Goal: Task Accomplishment & Management: Use online tool/utility

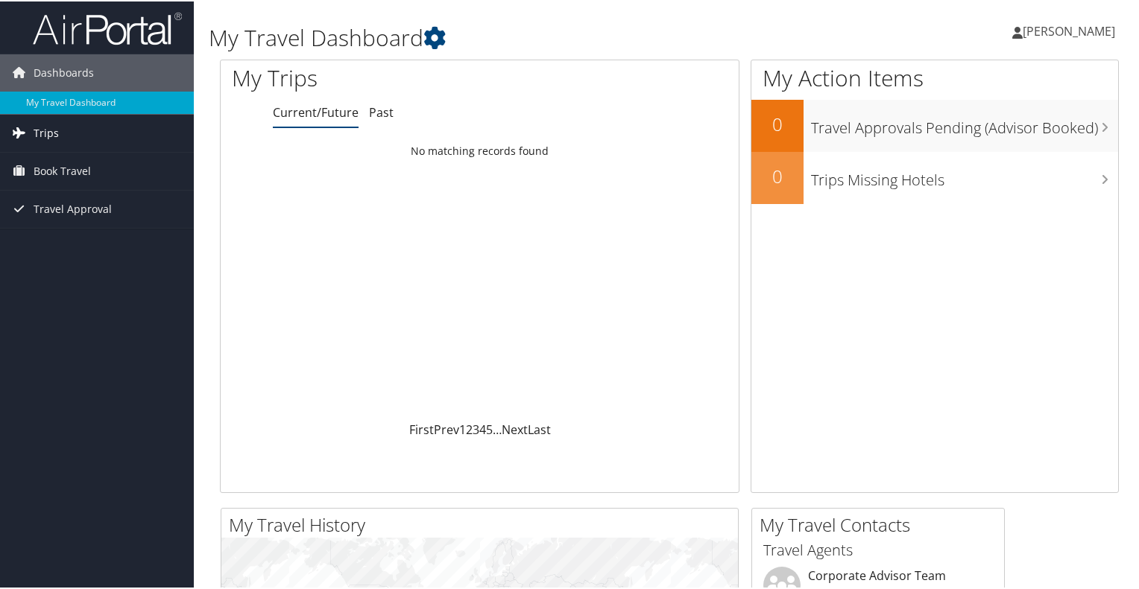
click at [51, 135] on span "Trips" at bounding box center [46, 131] width 25 height 37
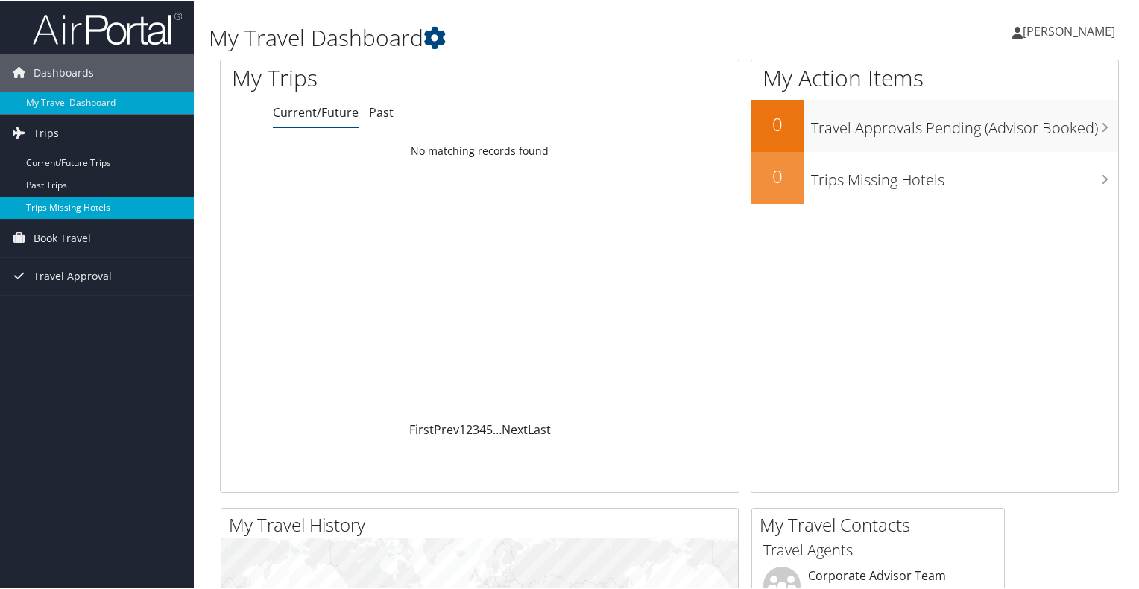
click at [63, 197] on link "Trips Missing Hotels" at bounding box center [97, 206] width 194 height 22
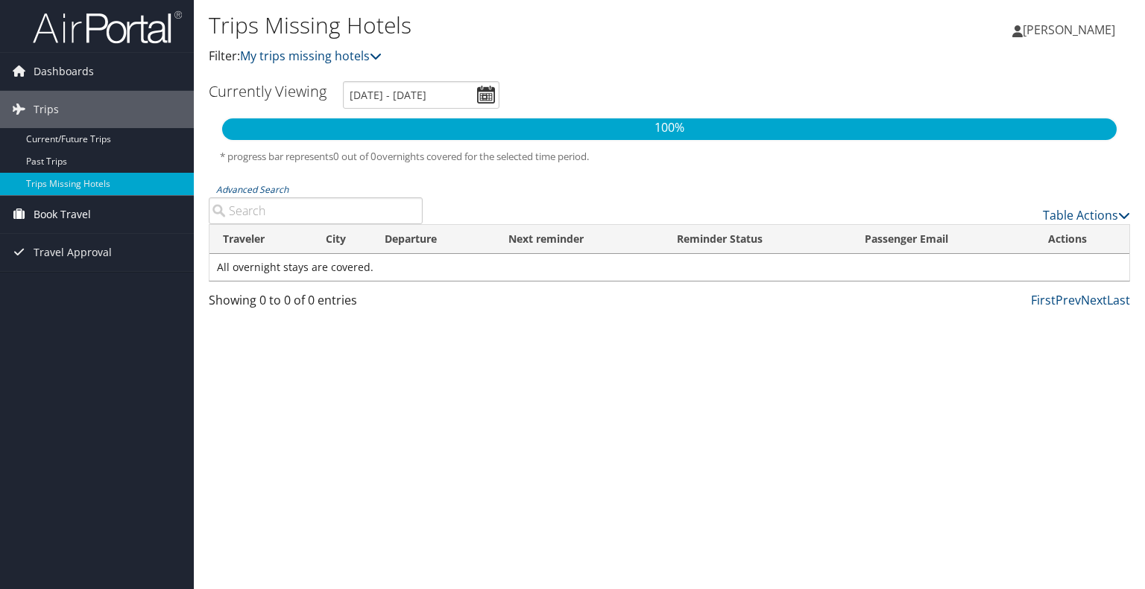
click at [86, 215] on span "Book Travel" at bounding box center [62, 214] width 57 height 37
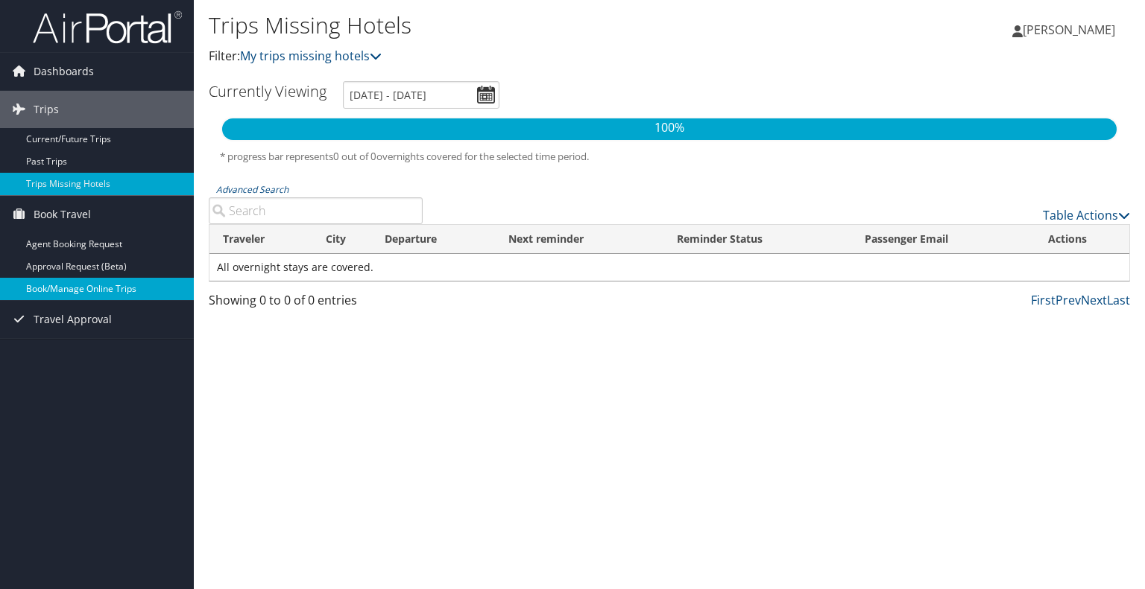
click at [99, 282] on link "Book/Manage Online Trips" at bounding box center [97, 289] width 194 height 22
click at [89, 284] on link "Book/Manage Online Trips" at bounding box center [97, 289] width 194 height 22
